Goal: Task Accomplishment & Management: Use online tool/utility

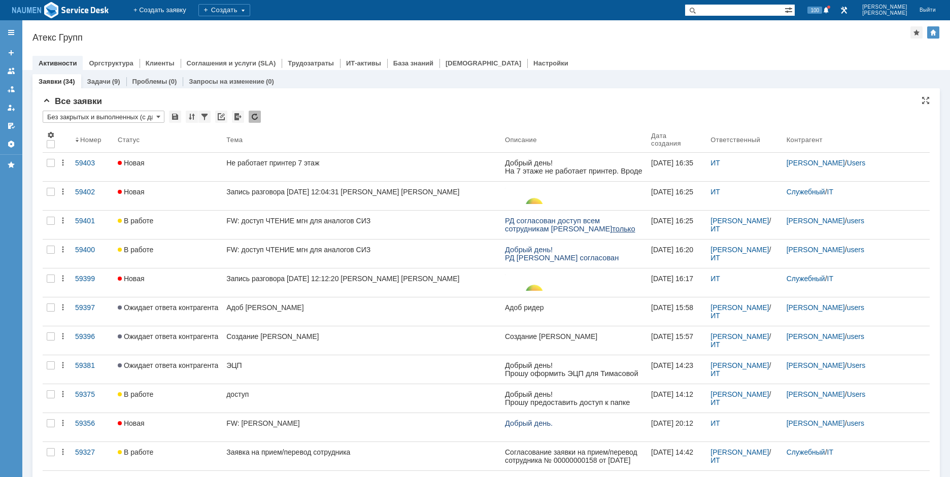
click at [823, 62] on div "Активности Оргструктура Клиенты Соглашения и услуги (SLA) Трудозатраты ИТ-актив…" at bounding box center [486, 63] width 908 height 14
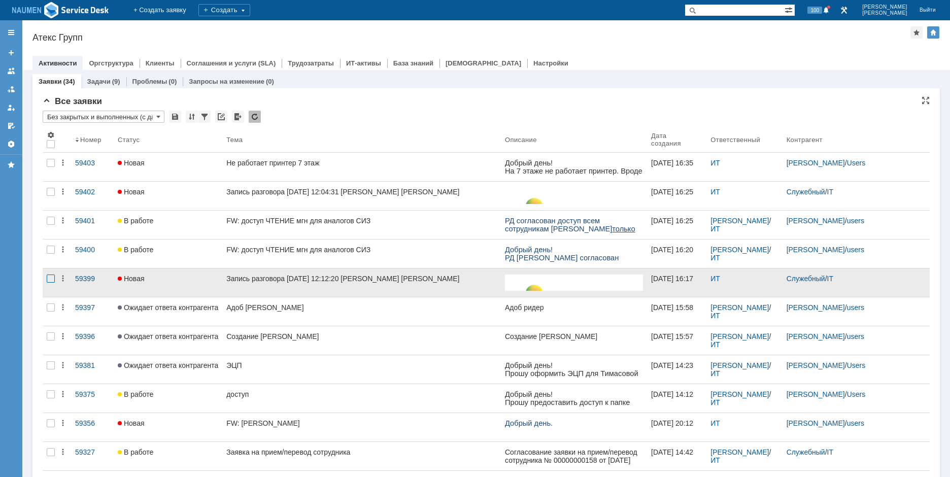
click at [49, 282] on div at bounding box center [51, 279] width 8 height 8
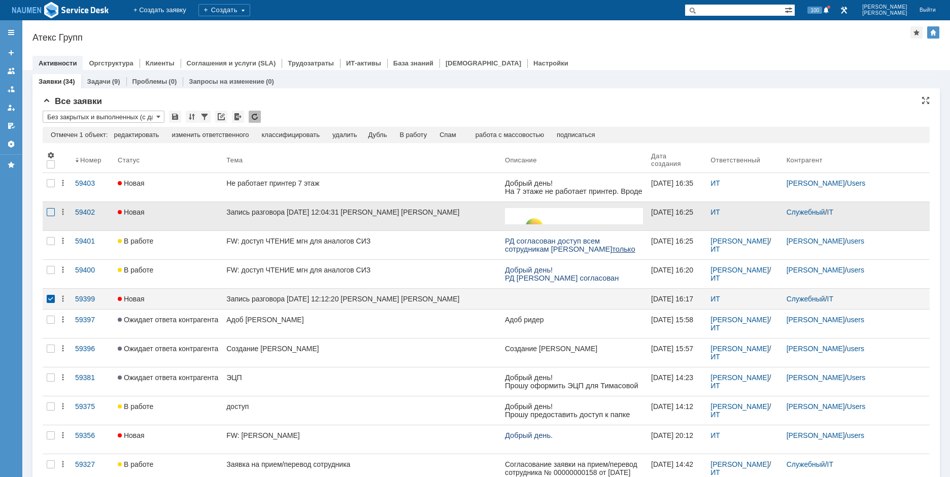
click at [51, 211] on div at bounding box center [51, 212] width 8 height 8
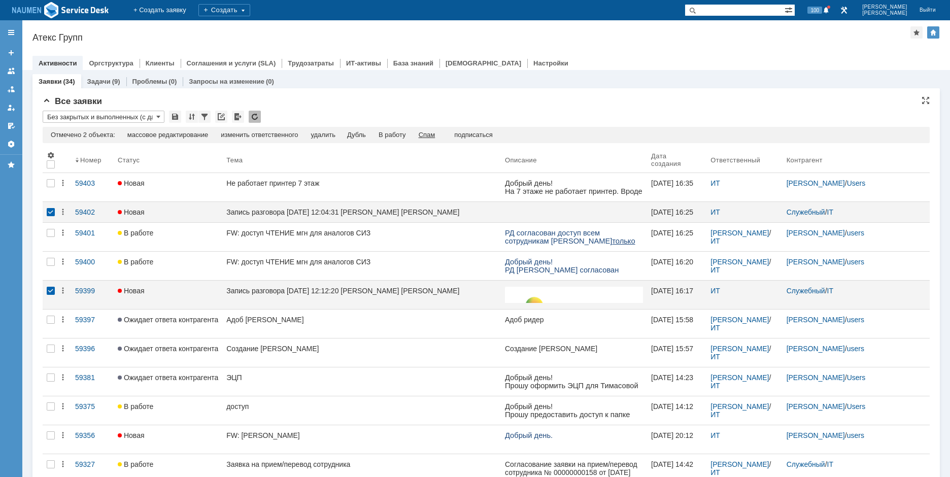
click at [430, 137] on div "Спам" at bounding box center [427, 135] width 17 height 8
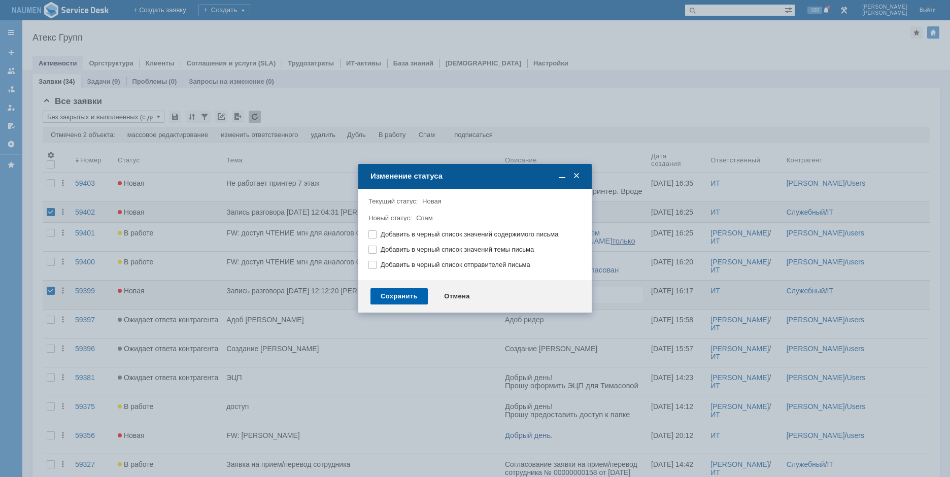
click at [402, 299] on div "Сохранить" at bounding box center [399, 296] width 57 height 16
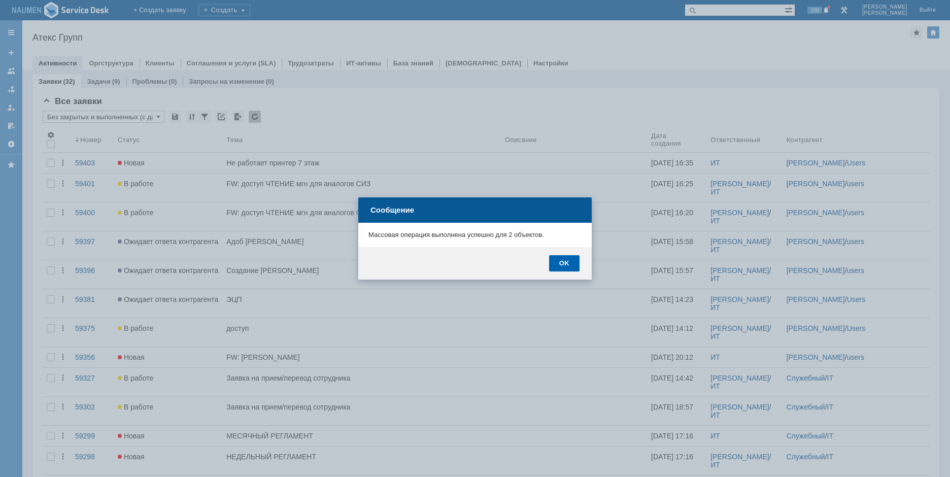
click at [575, 261] on div "OK" at bounding box center [564, 263] width 30 height 16
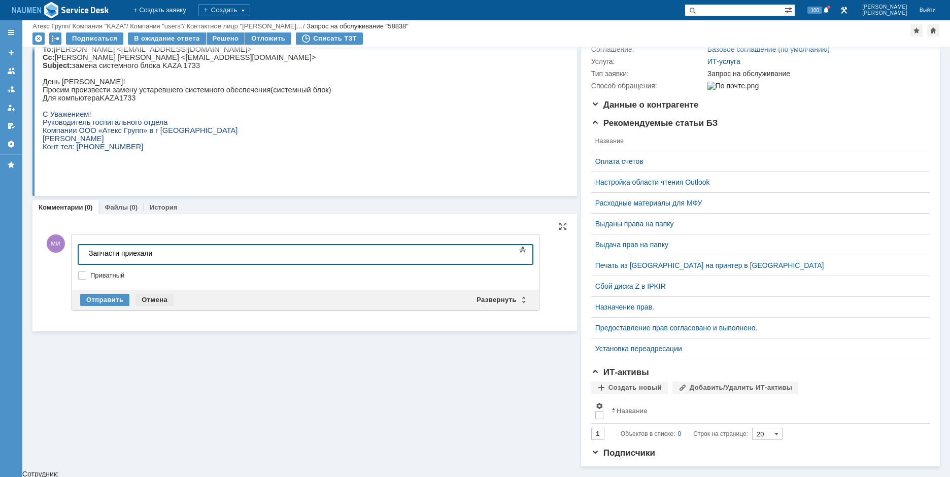
click at [153, 296] on div "Отмена" at bounding box center [155, 300] width 38 height 12
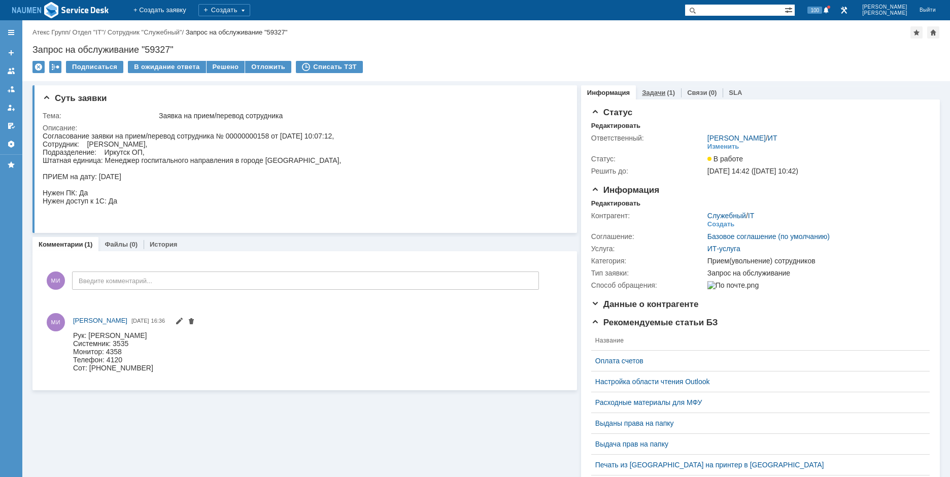
click at [658, 94] on div "Задачи (1)" at bounding box center [658, 92] width 33 height 7
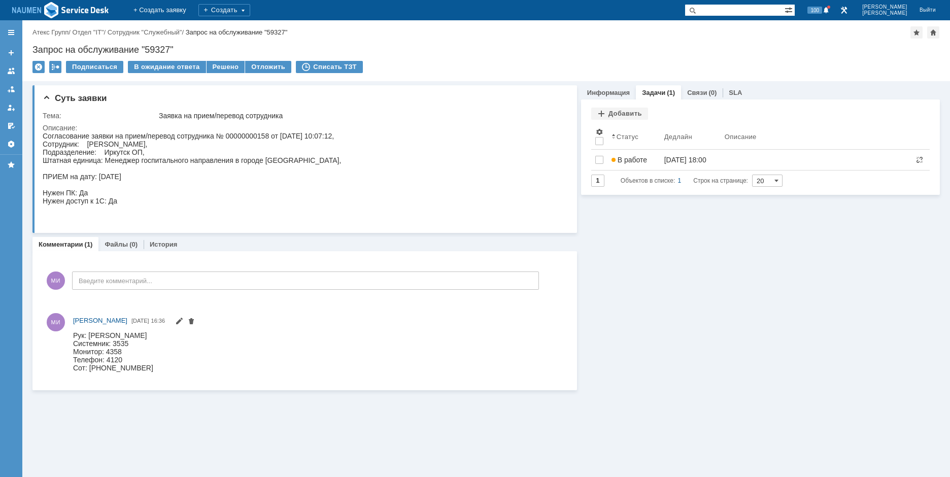
click at [610, 93] on link "Информация" at bounding box center [608, 93] width 43 height 8
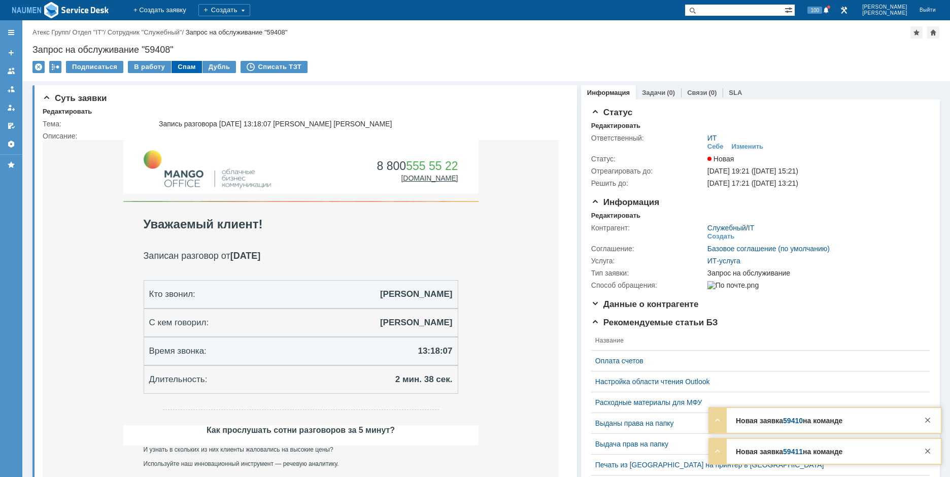
click at [184, 72] on div "Спам" at bounding box center [187, 67] width 30 height 12
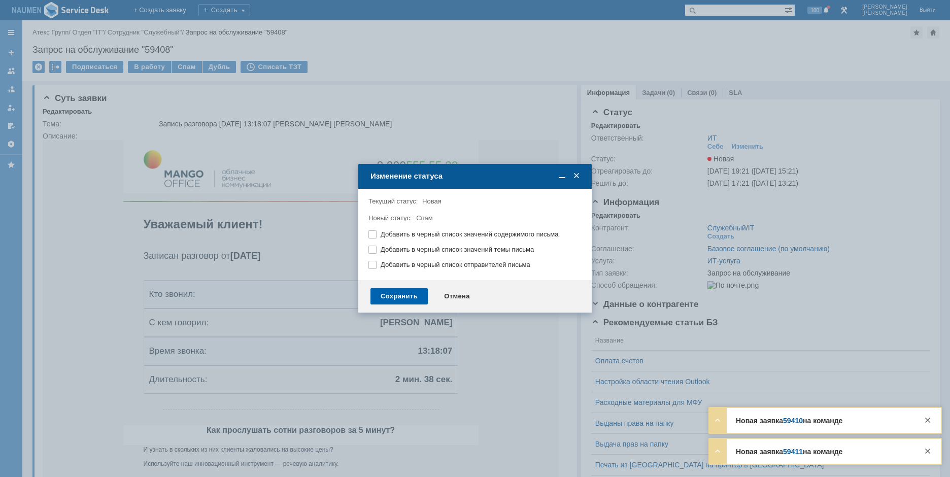
click at [390, 301] on div "Сохранить" at bounding box center [399, 296] width 57 height 16
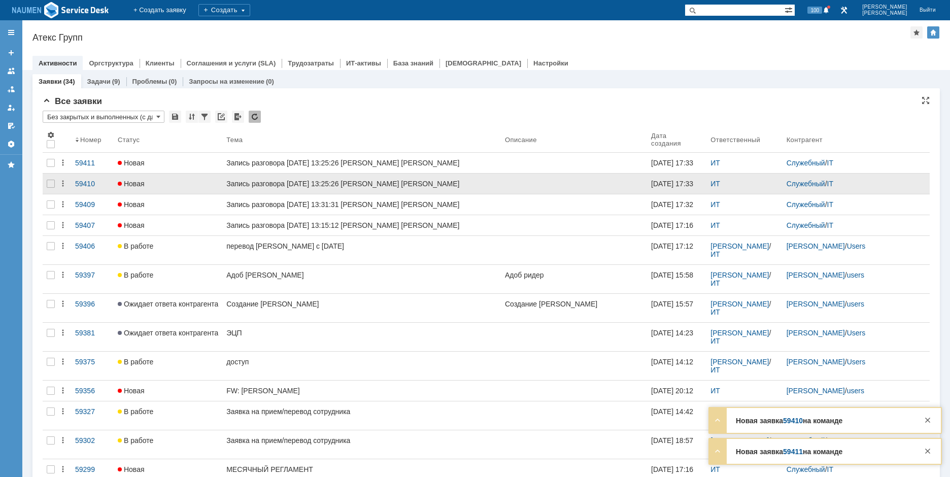
click at [53, 194] on div at bounding box center [51, 184] width 16 height 20
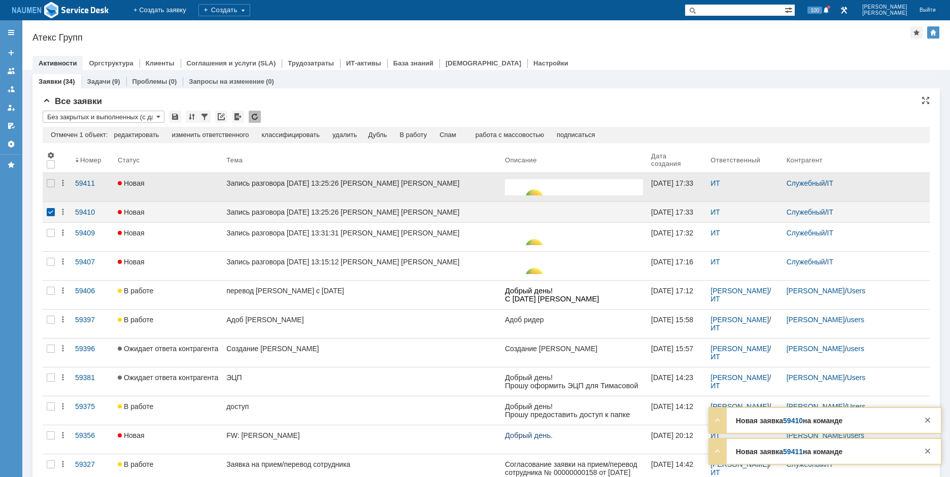
click at [50, 189] on div at bounding box center [51, 187] width 16 height 28
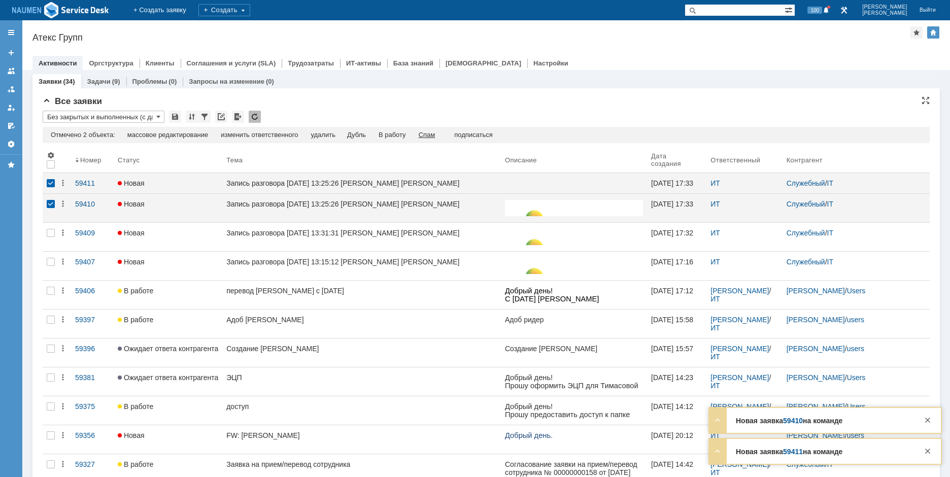
click at [436, 131] on div "Спам" at bounding box center [427, 135] width 17 height 8
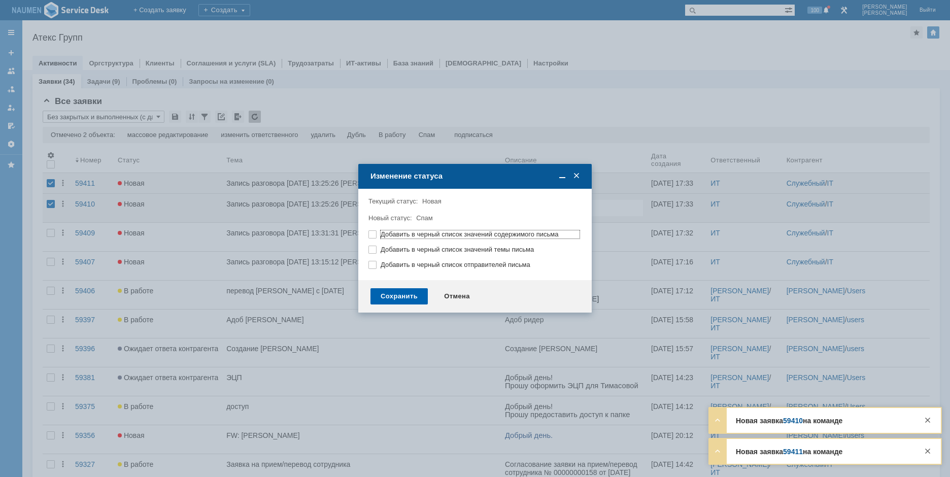
click at [393, 303] on div "Сохранить" at bounding box center [399, 296] width 57 height 16
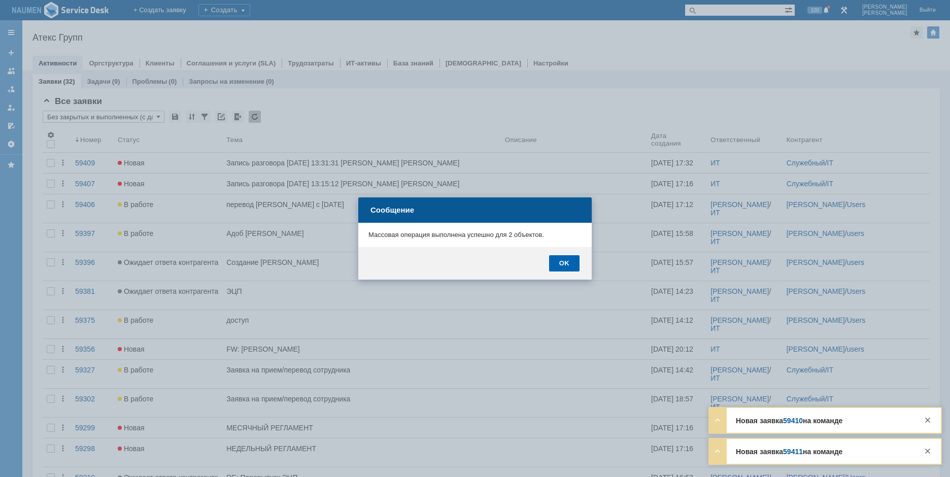
click at [570, 269] on div "OK" at bounding box center [564, 263] width 30 height 16
